Goal: Find specific page/section: Find specific page/section

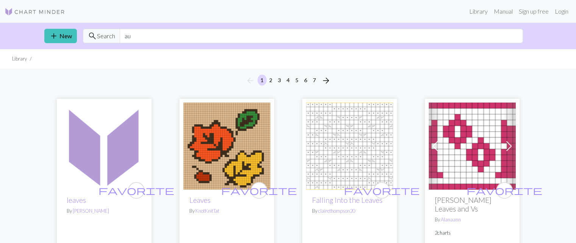
type input "a"
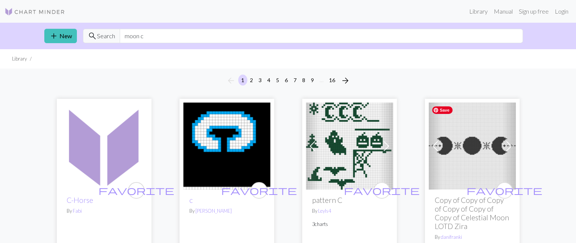
type input "moon c"
click at [466, 158] on img at bounding box center [471, 146] width 87 height 87
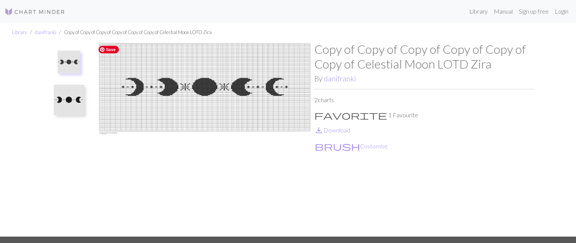
click at [200, 104] on img at bounding box center [204, 139] width 219 height 195
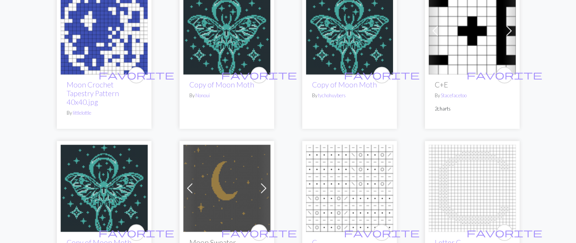
scroll to position [1233, 0]
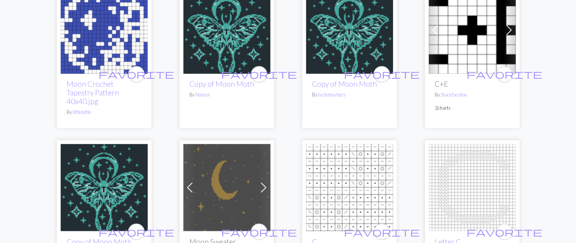
click at [233, 185] on img at bounding box center [226, 187] width 87 height 87
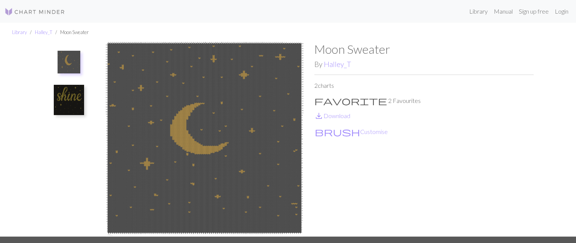
click at [41, 16] on img at bounding box center [35, 11] width 61 height 9
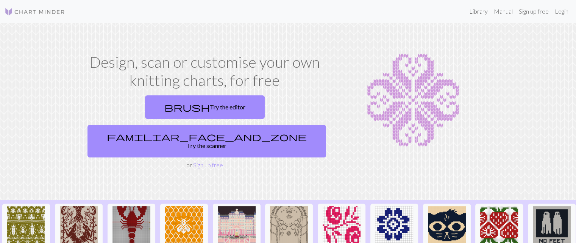
click at [479, 12] on link "Library" at bounding box center [478, 11] width 25 height 15
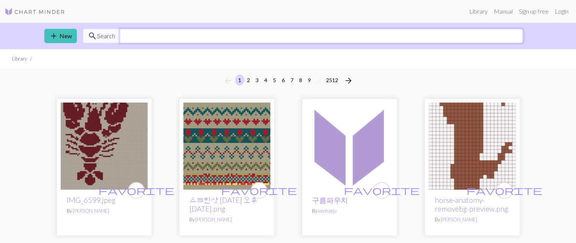
click at [168, 36] on input "text" at bounding box center [321, 36] width 403 height 14
type input "simple moon"
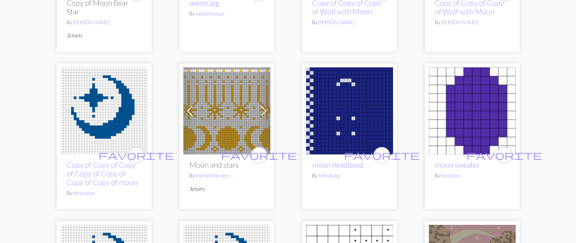
scroll to position [377, 0]
click at [210, 106] on img at bounding box center [226, 110] width 87 height 87
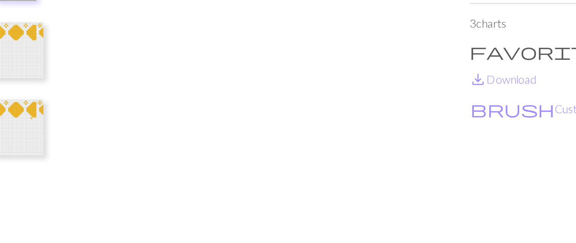
scroll to position [1, 0]
